Goal: Task Accomplishment & Management: Complete application form

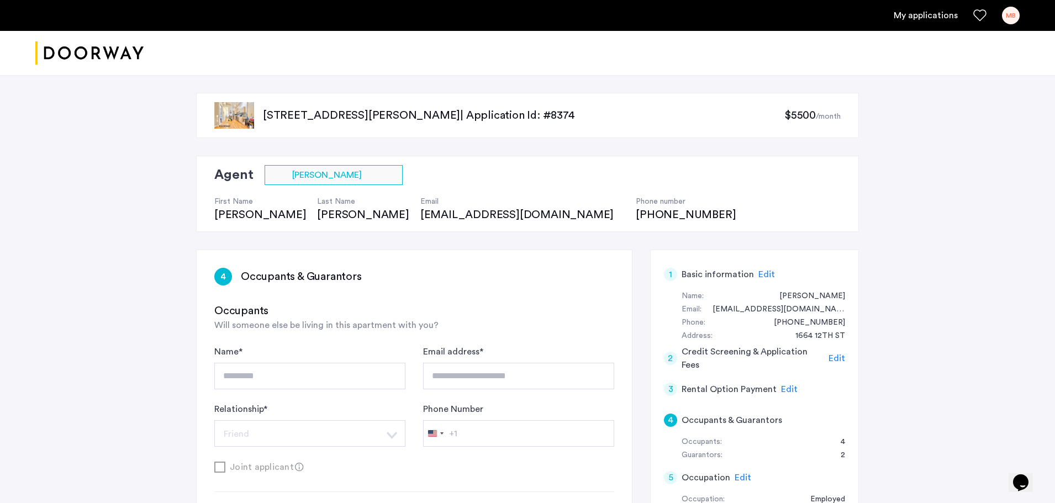
click at [391, 120] on p "1120 Hancock Street, Unit 3, Brooklyn, NY 11221 | Application Id: #8374" at bounding box center [523, 115] width 521 height 15
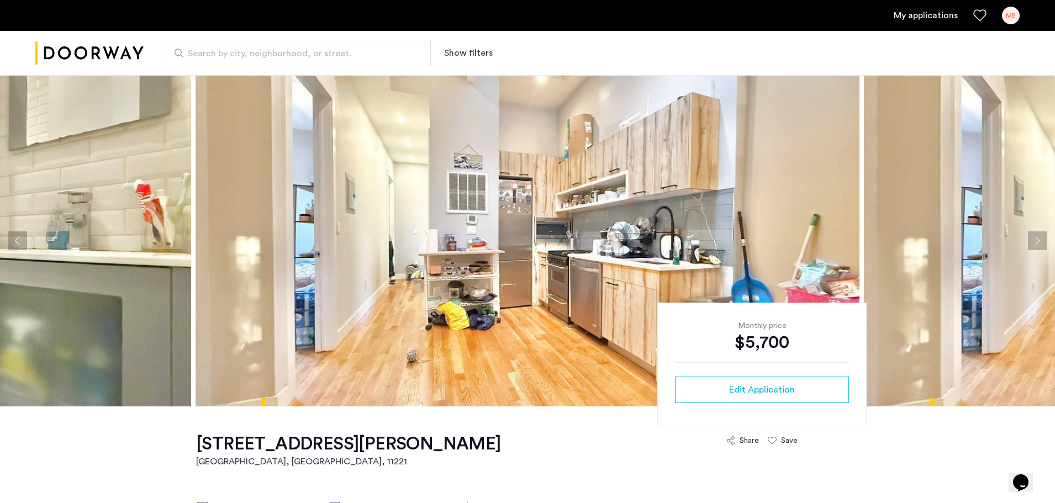
click at [915, 17] on link "My applications" at bounding box center [926, 15] width 64 height 13
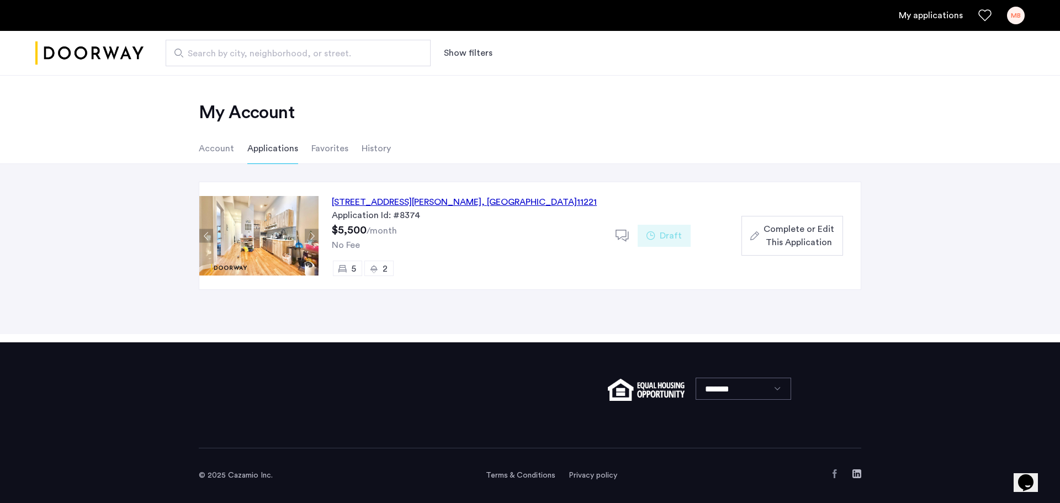
click at [482, 199] on span ", [GEOGRAPHIC_DATA]" at bounding box center [530, 202] width 96 height 9
click at [802, 231] on span "Complete or Edit This Application" at bounding box center [799, 236] width 71 height 27
